Goal: Information Seeking & Learning: Learn about a topic

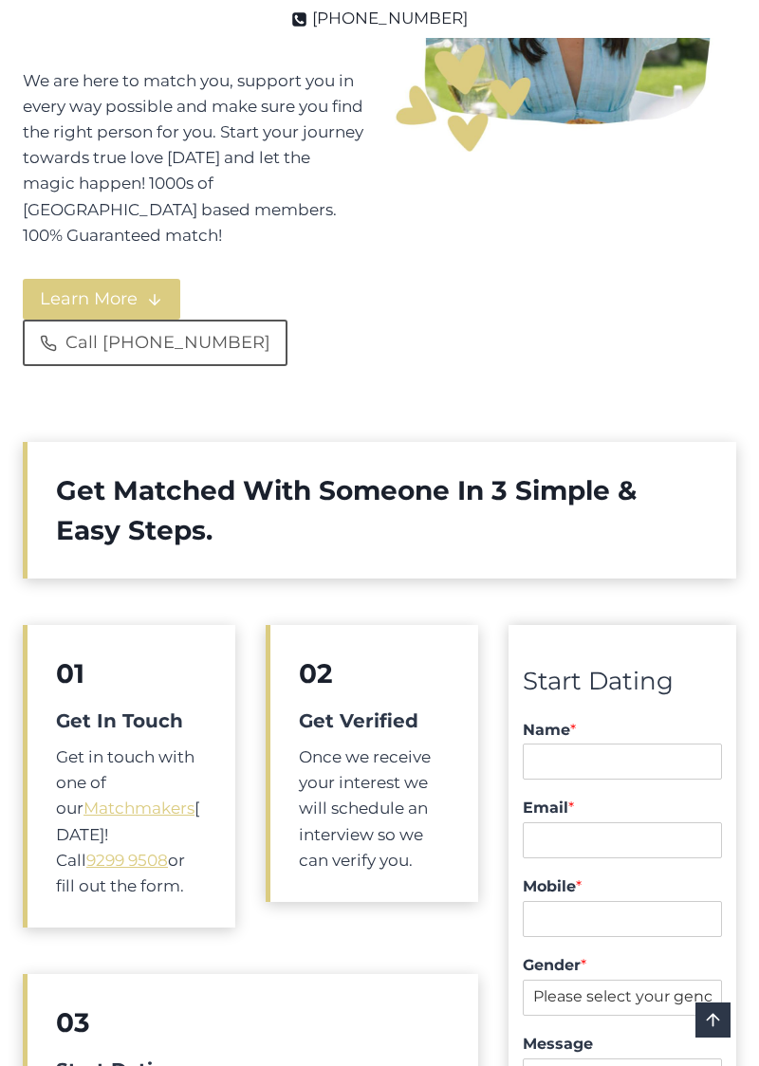
scroll to position [573, 0]
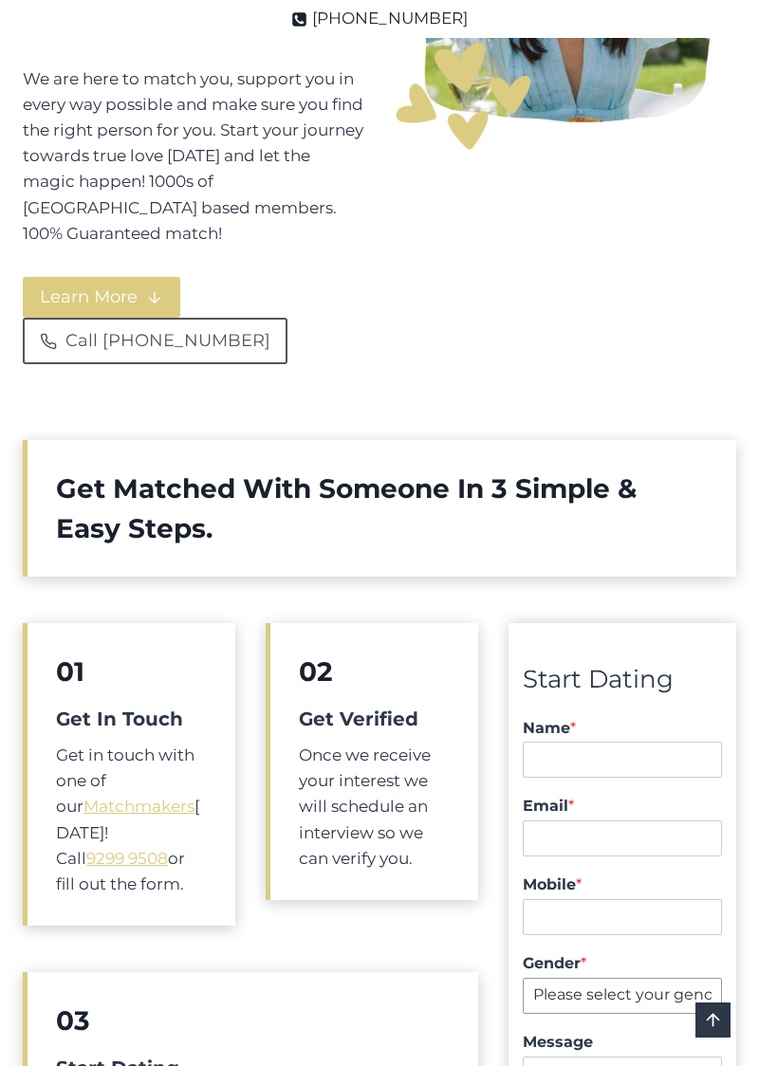
click at [692, 978] on select "Please select your gender. [DEMOGRAPHIC_DATA] [DEMOGRAPHIC_DATA]" at bounding box center [621, 996] width 199 height 36
select select "[DEMOGRAPHIC_DATA]"
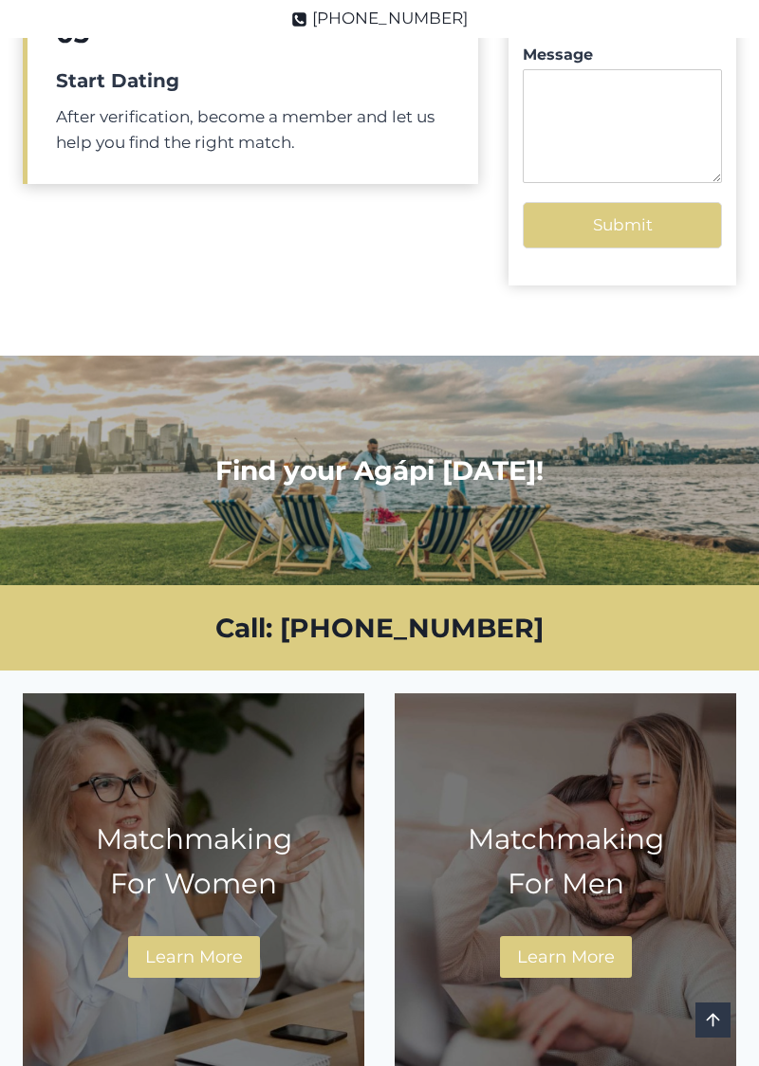
scroll to position [1537, 0]
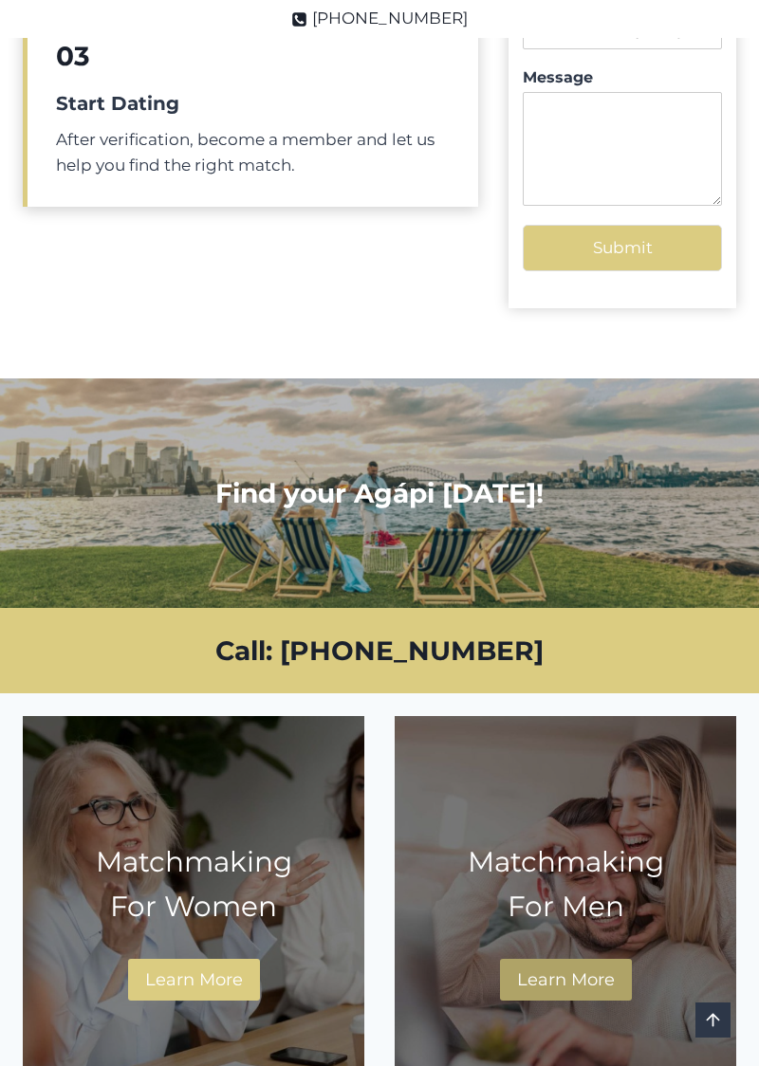
click at [572, 969] on span "Learn More" at bounding box center [566, 979] width 98 height 21
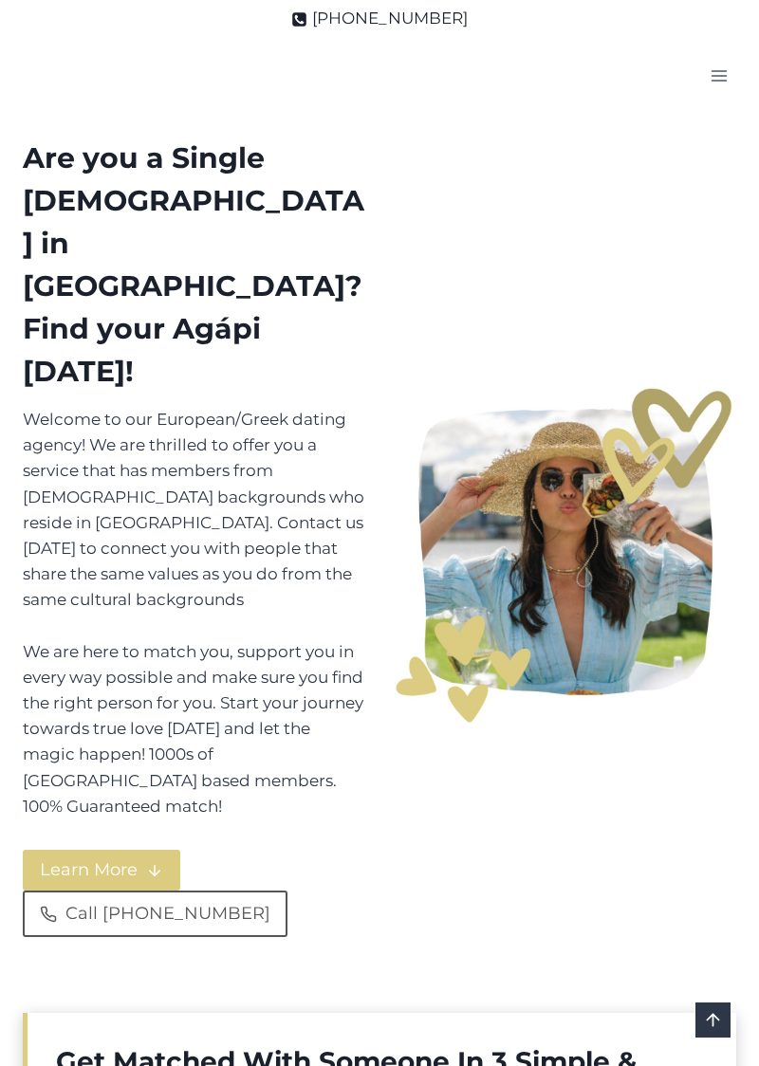
select select "[DEMOGRAPHIC_DATA]"
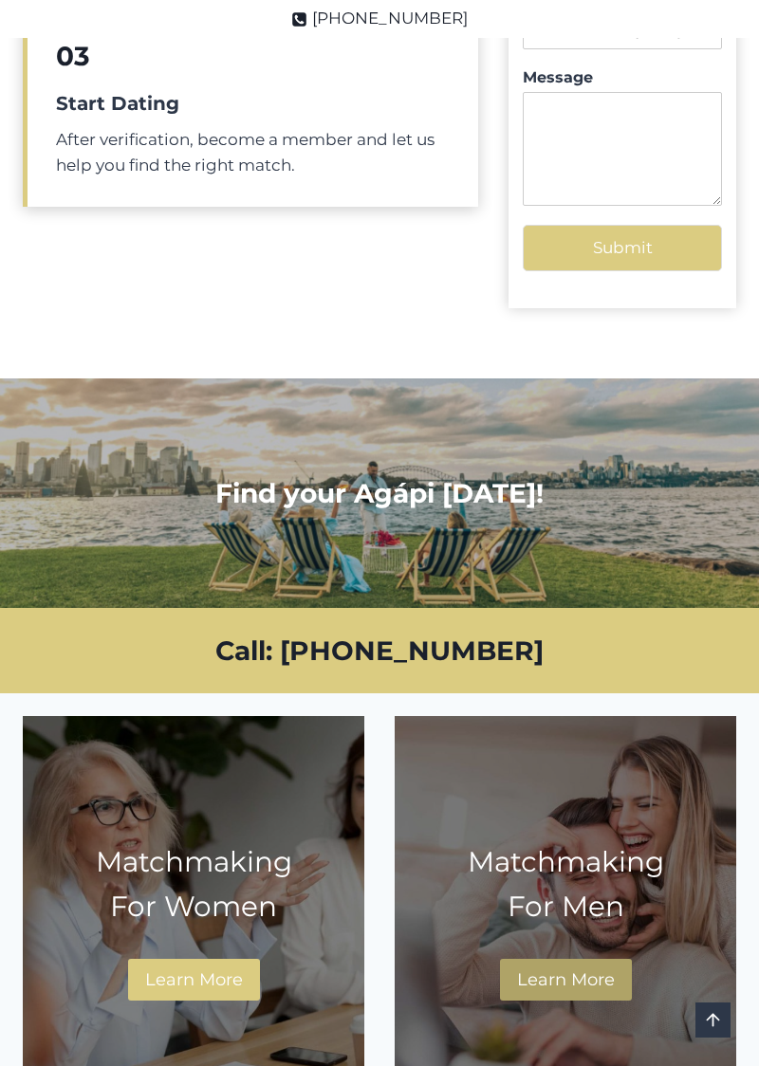
click at [601, 969] on span "Learn More" at bounding box center [566, 979] width 98 height 21
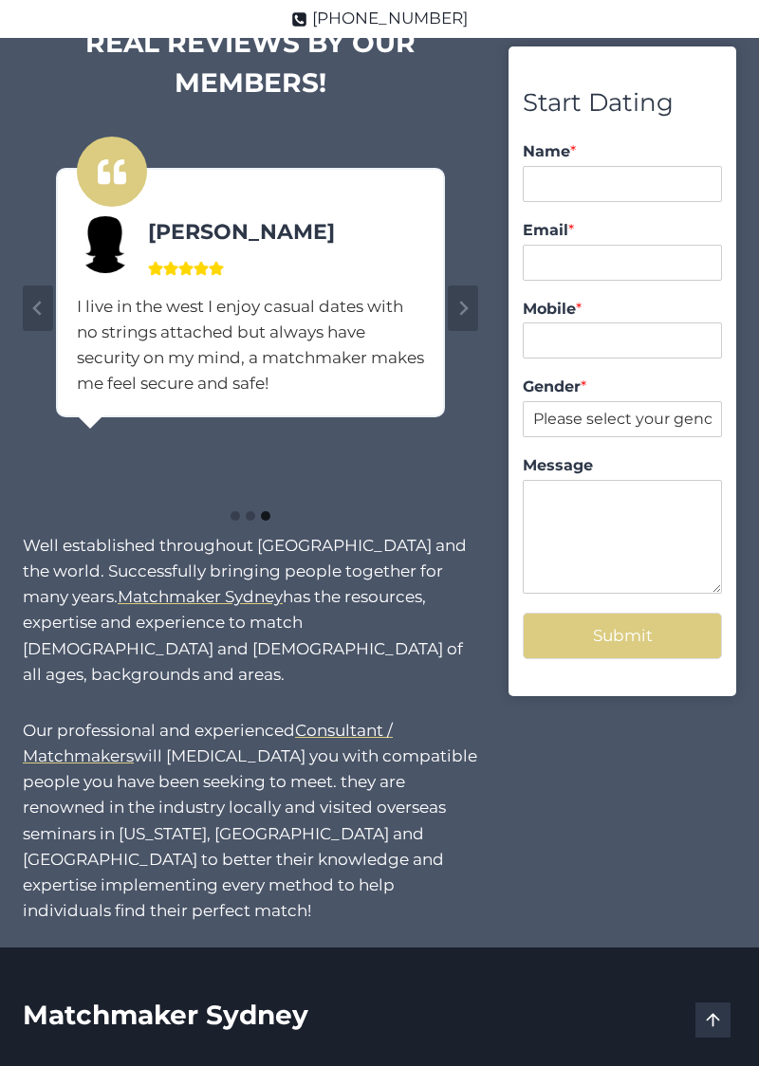
scroll to position [1532, 0]
click at [650, 413] on select "Please select your gender. Male Female" at bounding box center [621, 419] width 199 height 36
click at [646, 767] on div "Start Dating Name * First - Last Email * Mobile * Gender * Please select your g…" at bounding box center [622, 473] width 228 height 901
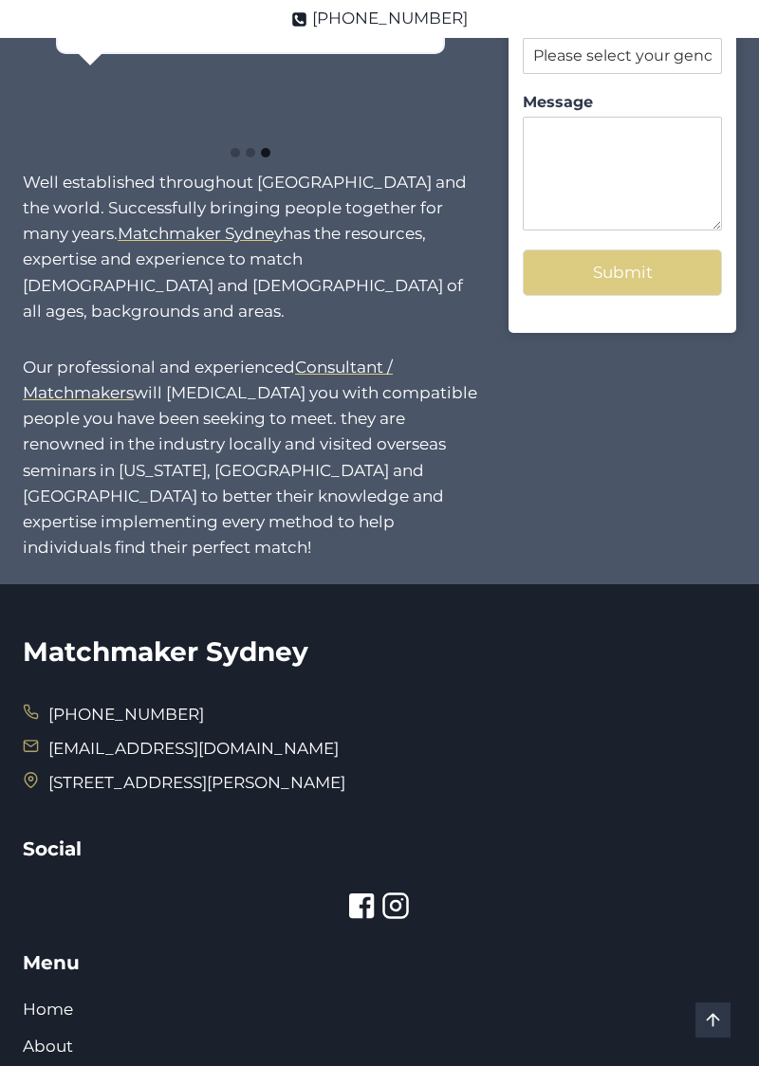
scroll to position [1897, 0]
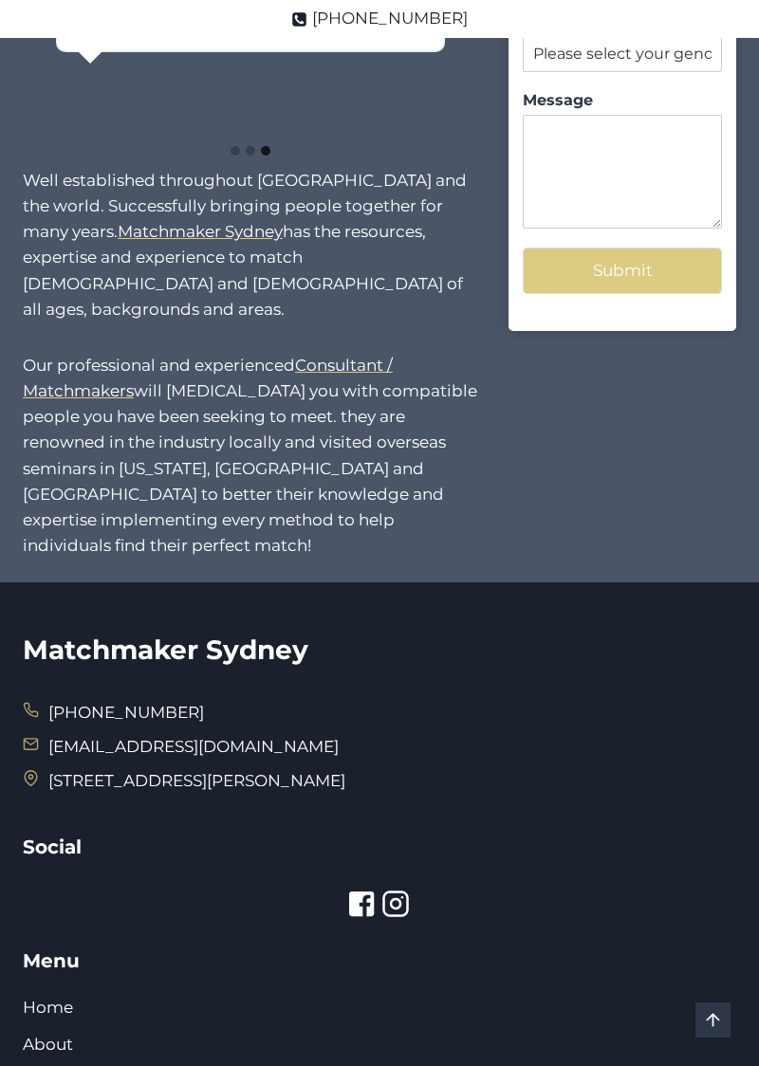
click at [112, 737] on link "[EMAIL_ADDRESS][DOMAIN_NAME]" at bounding box center [193, 746] width 290 height 19
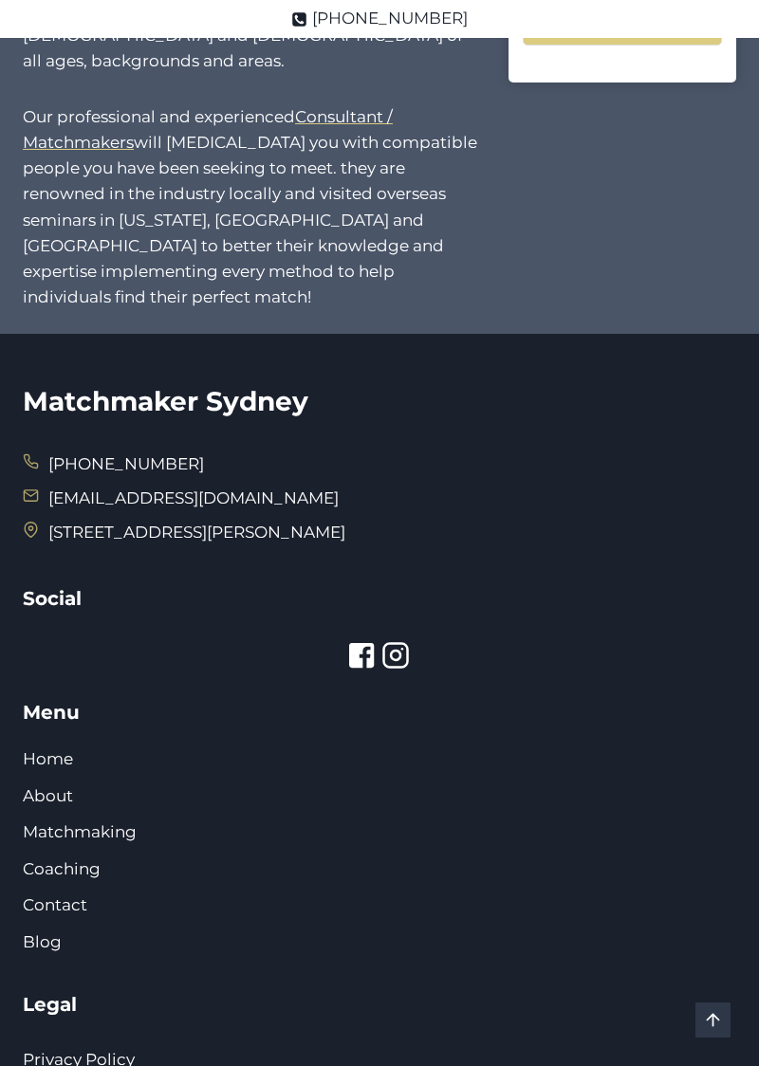
scroll to position [2147, 0]
click at [80, 821] on link "Matchmaking" at bounding box center [80, 830] width 114 height 19
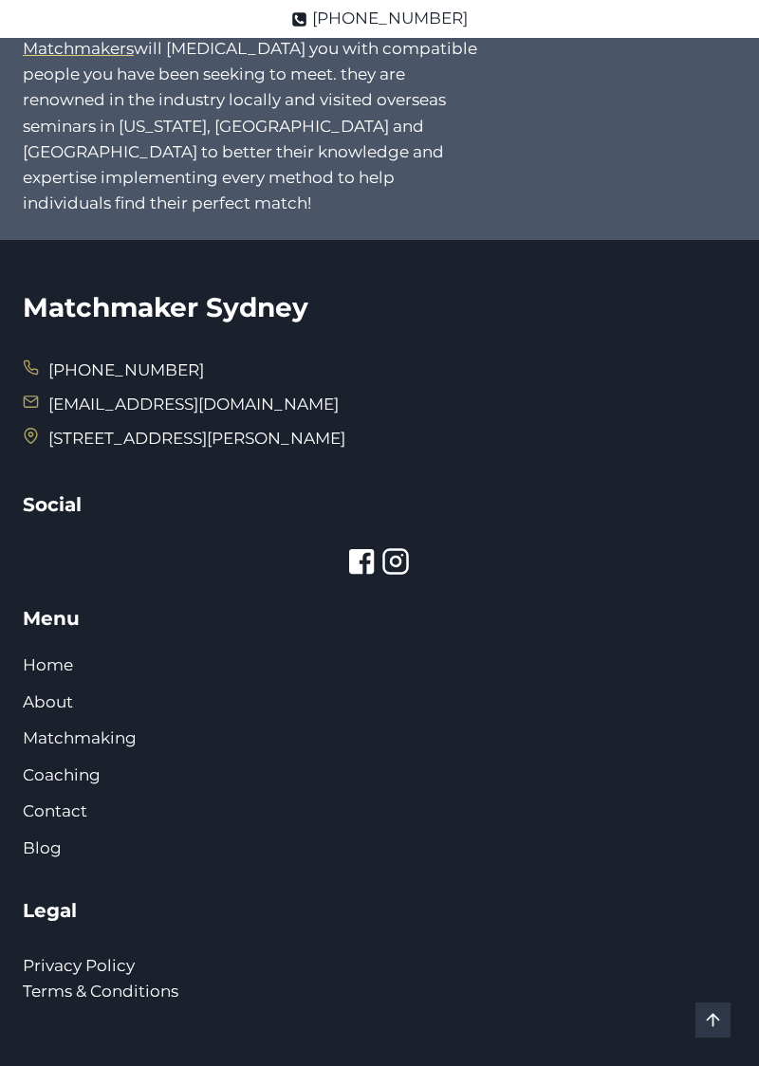
scroll to position [2243, 0]
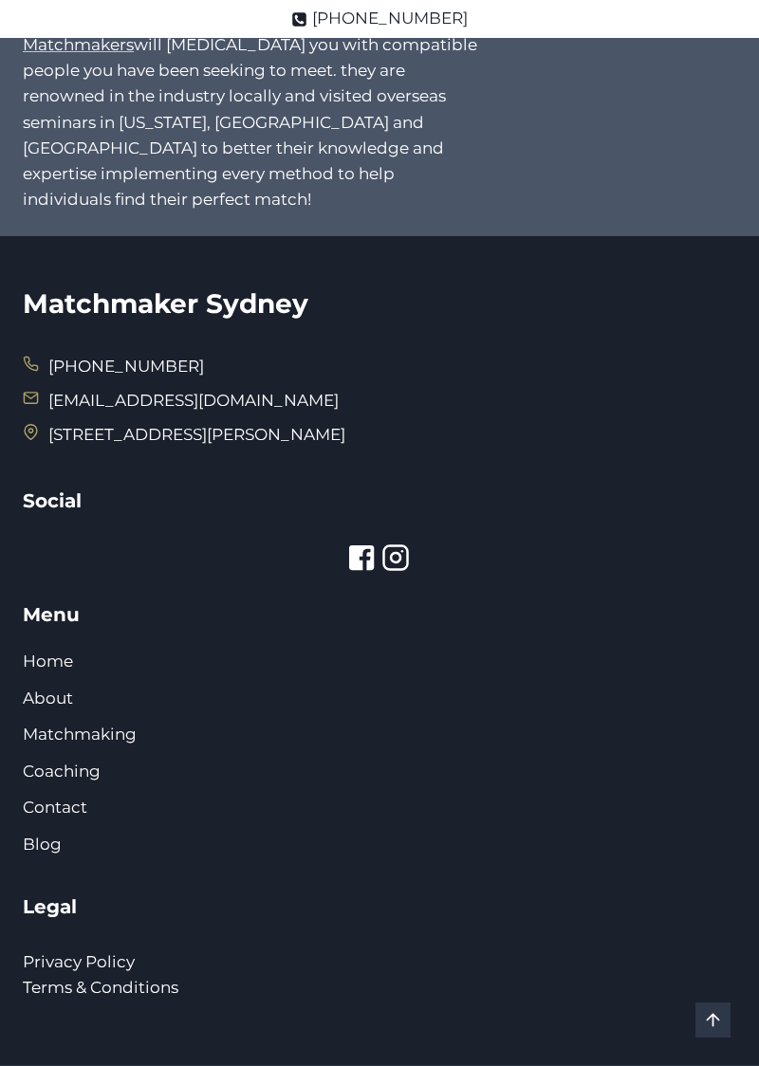
click at [44, 761] on link "Coaching" at bounding box center [62, 770] width 78 height 19
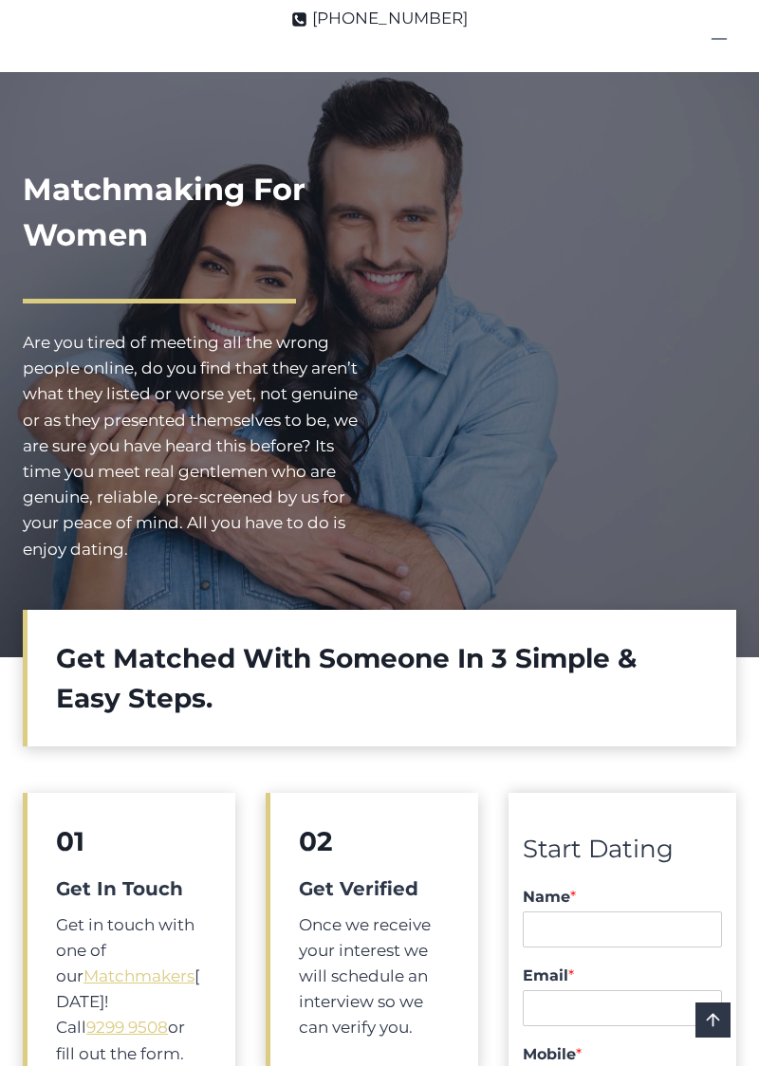
scroll to position [0, 0]
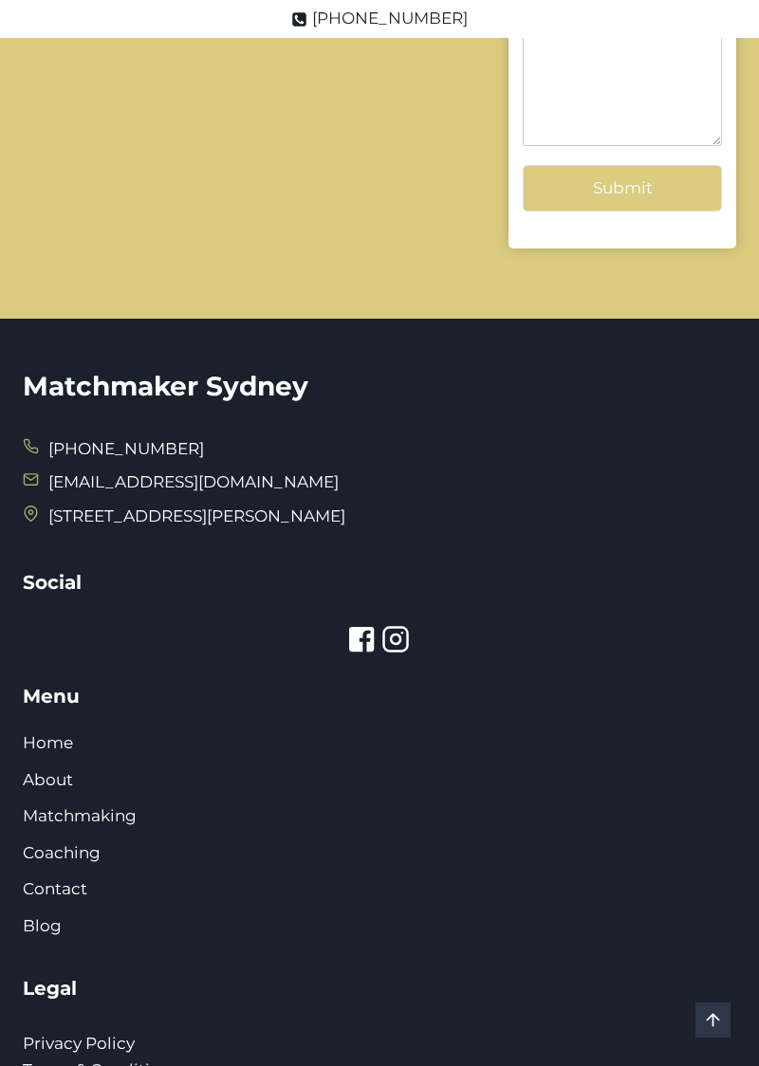
scroll to position [3157, 0]
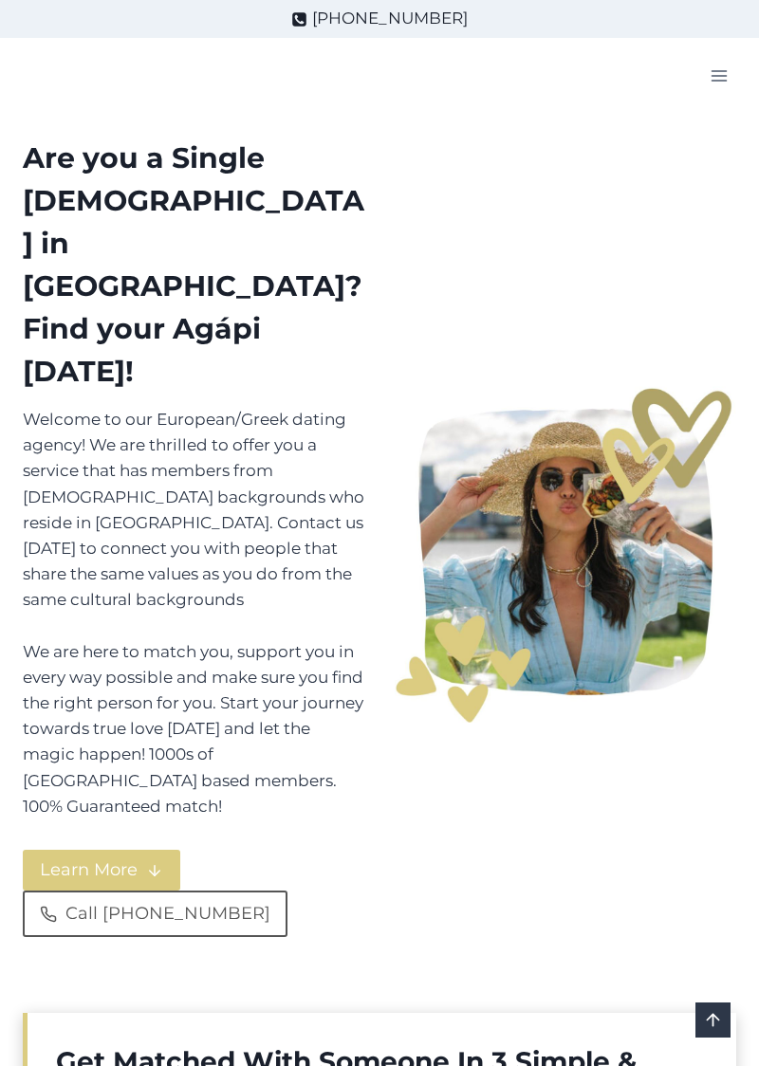
select select "[DEMOGRAPHIC_DATA]"
